Goal: Task Accomplishment & Management: Use online tool/utility

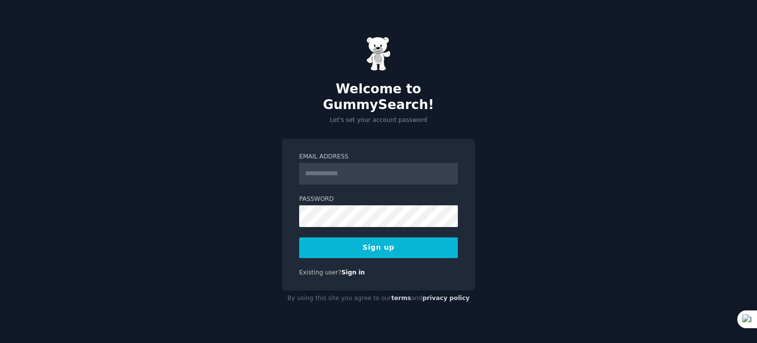
drag, startPoint x: 0, startPoint y: 0, endPoint x: 353, endPoint y: 168, distance: 390.7
click at [353, 168] on input "Email Address" at bounding box center [378, 174] width 159 height 22
type input "**********"
click at [385, 245] on button "Sign up" at bounding box center [378, 247] width 159 height 21
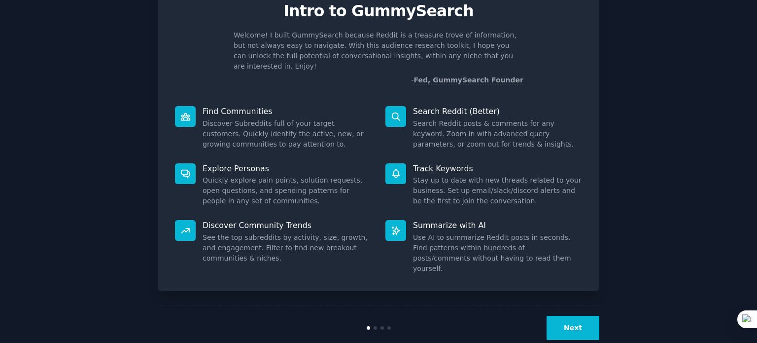
click at [573, 316] on button "Next" at bounding box center [573, 328] width 53 height 24
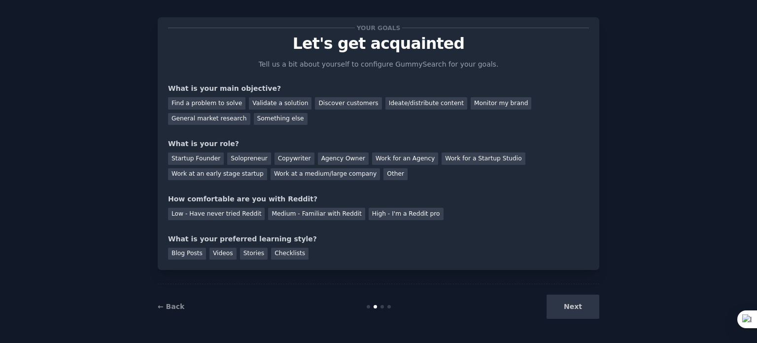
scroll to position [10, 0]
click at [183, 155] on div "Startup Founder" at bounding box center [196, 159] width 56 height 12
click at [212, 216] on div "Low - Have never tried Reddit" at bounding box center [216, 214] width 97 height 12
click at [554, 303] on div "Next" at bounding box center [525, 307] width 147 height 24
click at [574, 304] on div "Next" at bounding box center [525, 307] width 147 height 24
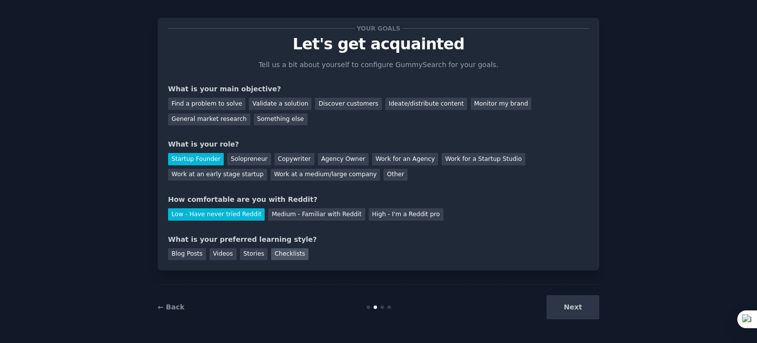
click at [284, 256] on div "Checklists" at bounding box center [289, 254] width 37 height 12
click at [225, 106] on div "Find a problem to solve" at bounding box center [206, 104] width 77 height 12
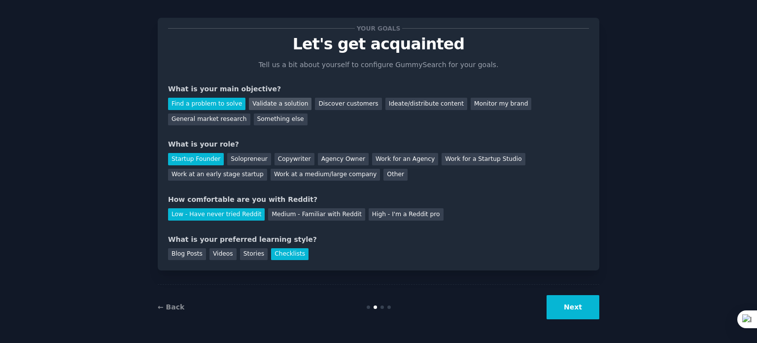
click at [267, 104] on div "Validate a solution" at bounding box center [280, 104] width 63 height 12
click at [577, 300] on button "Next" at bounding box center [573, 307] width 53 height 24
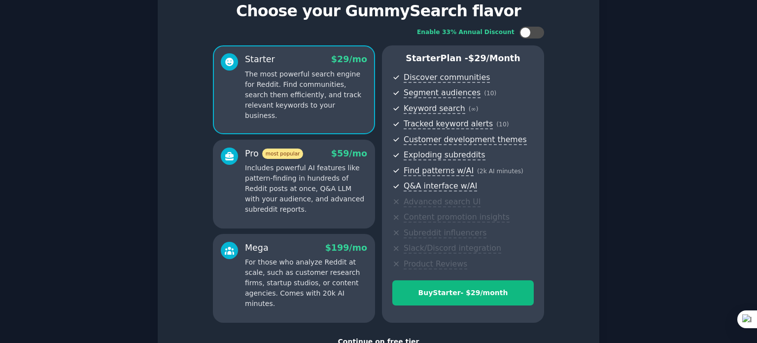
scroll to position [116, 0]
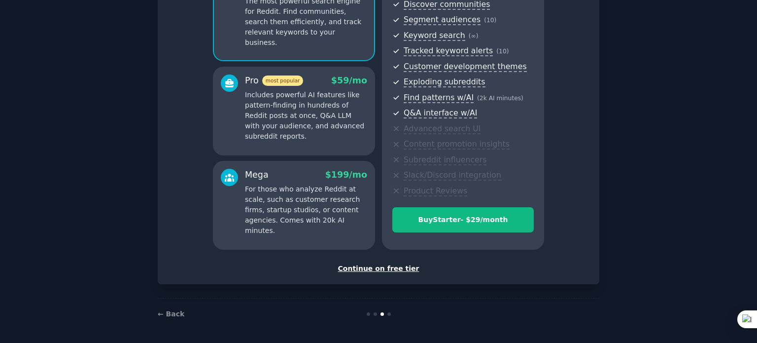
click at [381, 267] on div "Continue on free tier" at bounding box center [378, 268] width 421 height 10
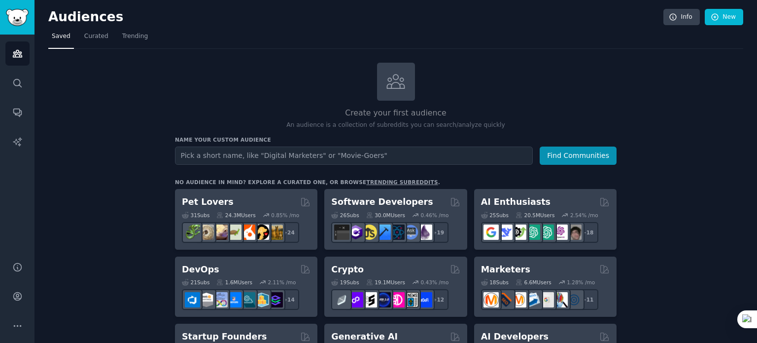
click at [298, 159] on input "text" at bounding box center [354, 155] width 358 height 18
type input "adovacia"
click at [540, 146] on button "Find Communities" at bounding box center [578, 155] width 77 height 18
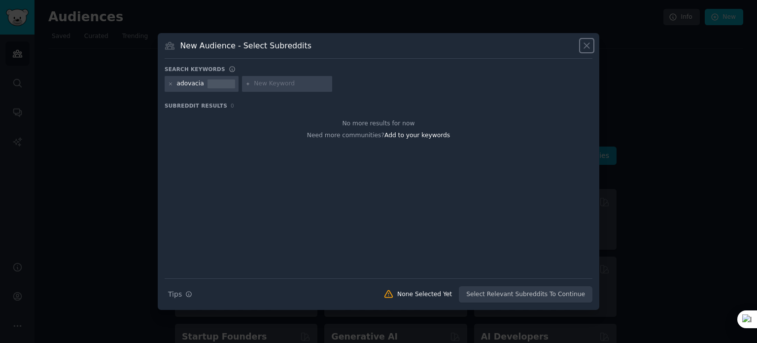
click at [585, 42] on icon at bounding box center [587, 45] width 10 height 10
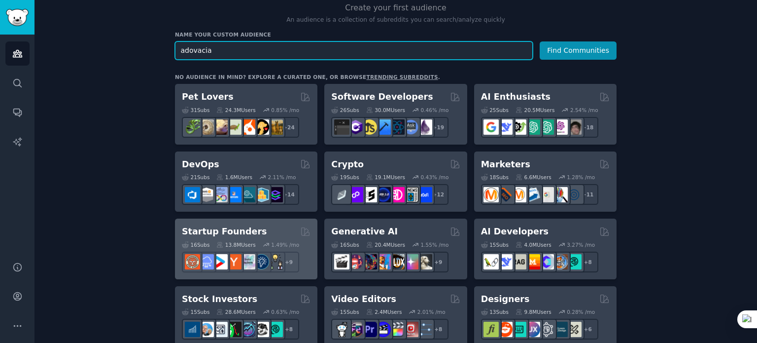
scroll to position [99, 0]
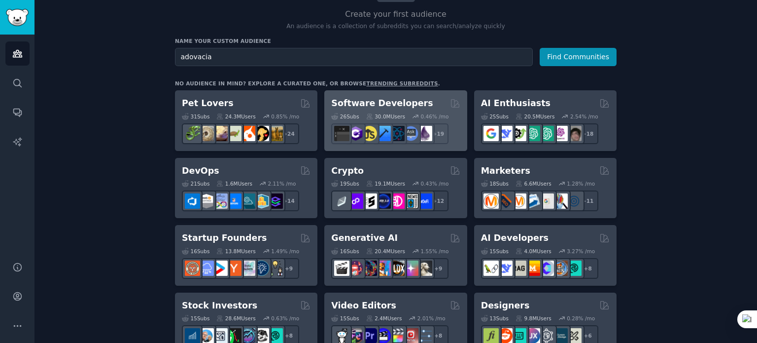
click at [373, 103] on h2 "Software Developers" at bounding box center [382, 103] width 102 height 12
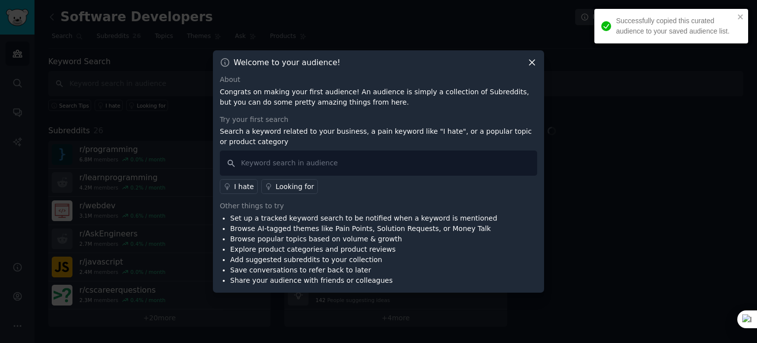
drag, startPoint x: 655, startPoint y: 215, endPoint x: 647, endPoint y: 212, distance: 8.9
click at [647, 212] on div at bounding box center [378, 171] width 757 height 343
